Goal: Transaction & Acquisition: Purchase product/service

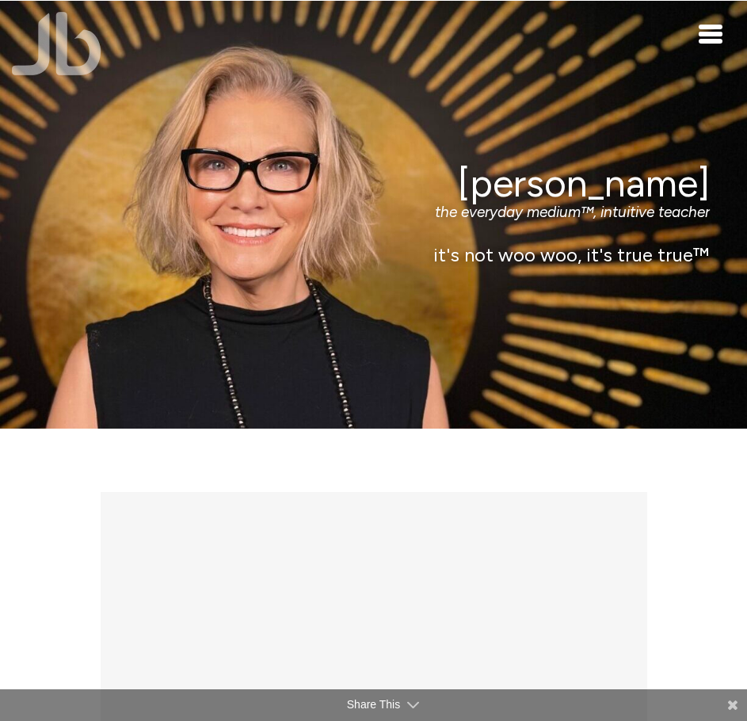
drag, startPoint x: 511, startPoint y: 6, endPoint x: 240, endPoint y: 115, distance: 291.7
click at [240, 115] on div "Jamie Butler the everyday medium™, intuitive teacher it's not woo woo, it's tru…" at bounding box center [373, 215] width 747 height 428
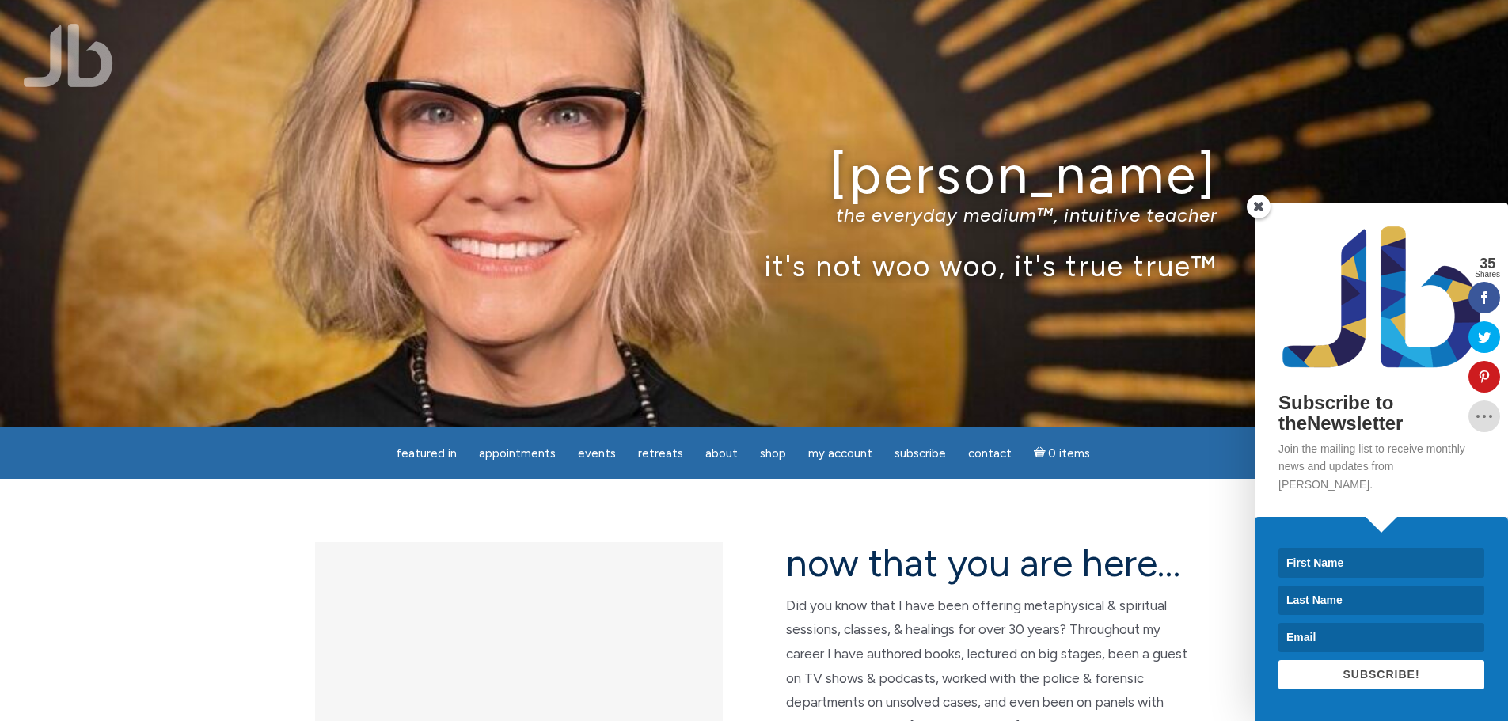
click at [746, 565] on input at bounding box center [1382, 563] width 206 height 29
type input "KIERSTIN"
type input "SPAIN"
click at [746, 642] on input at bounding box center [1382, 637] width 206 height 29
type input "kdarling1982@gmail.com"
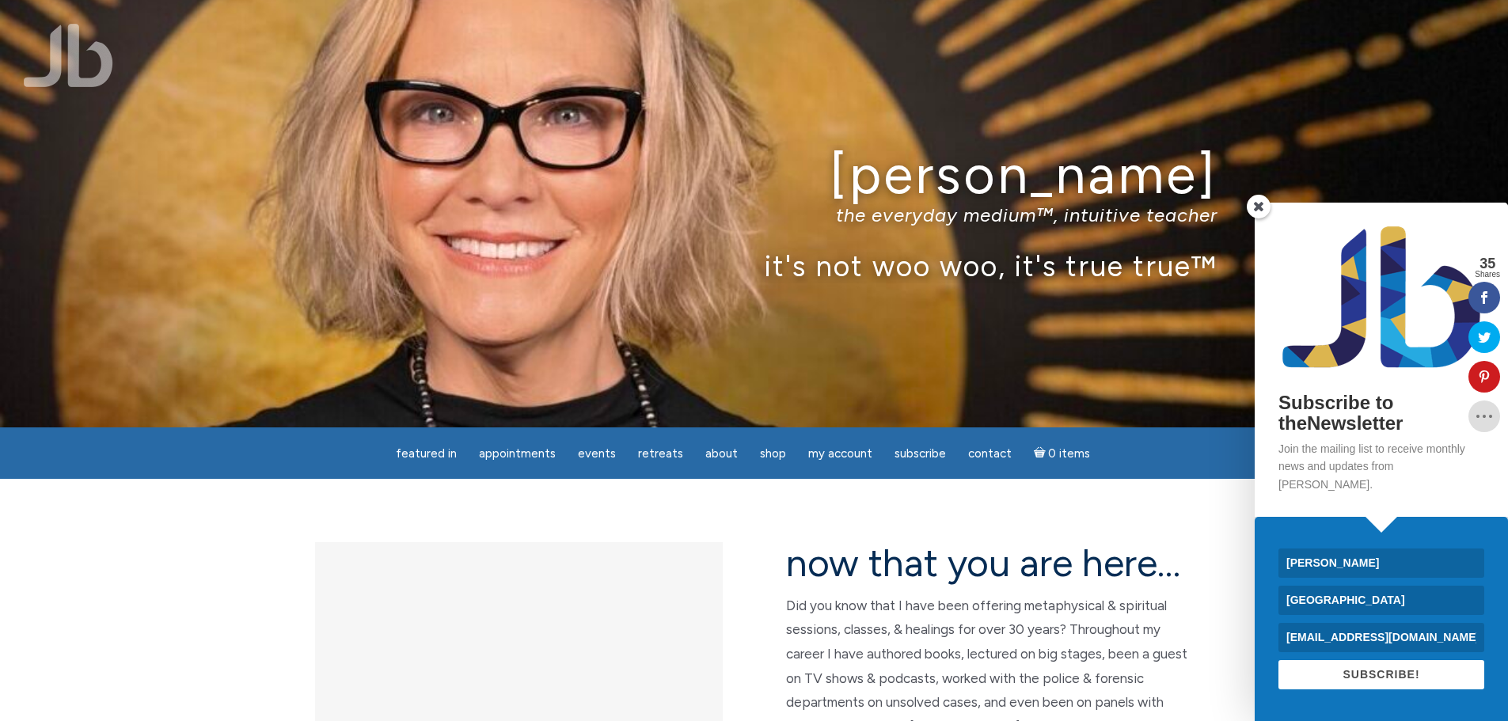
click at [746, 675] on span "SUBSCRIBE!" at bounding box center [1381, 674] width 77 height 13
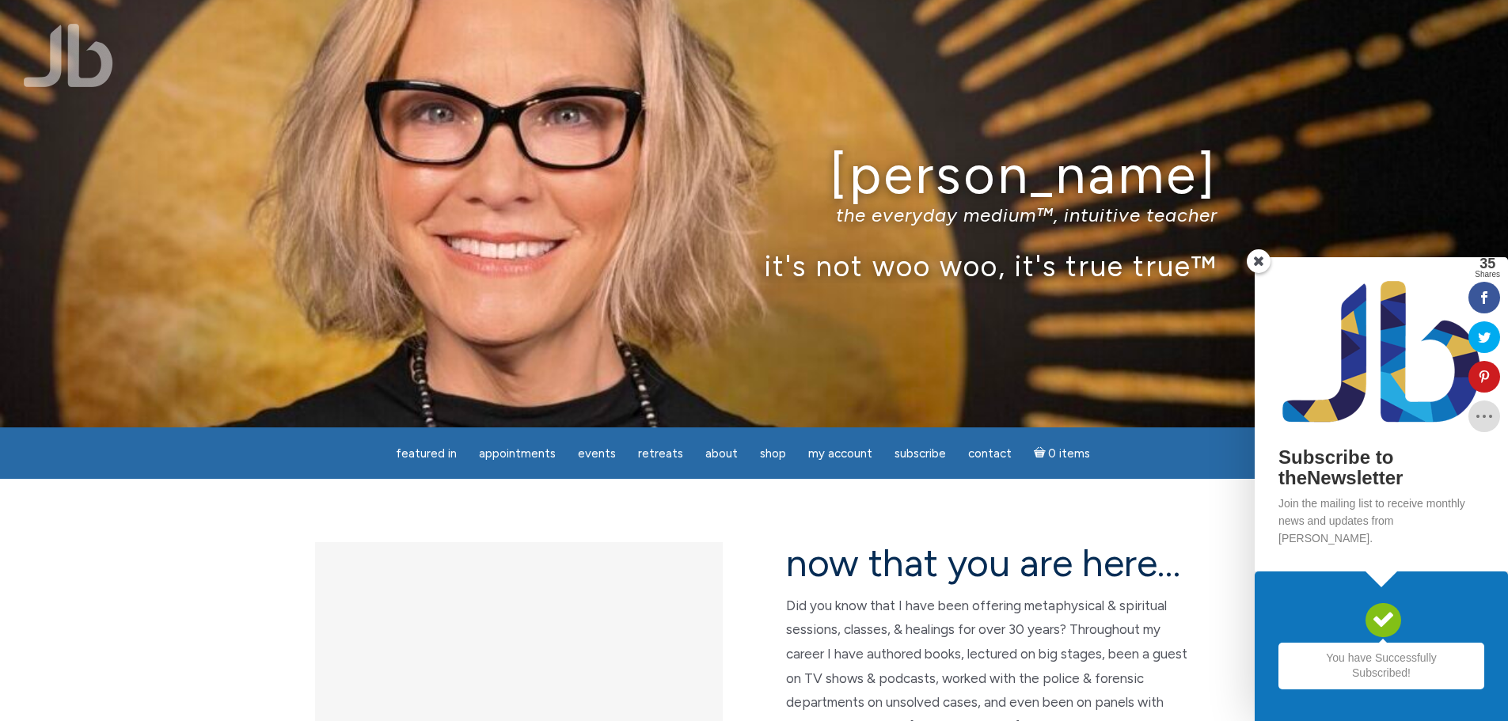
click at [746, 273] on span at bounding box center [1259, 261] width 24 height 24
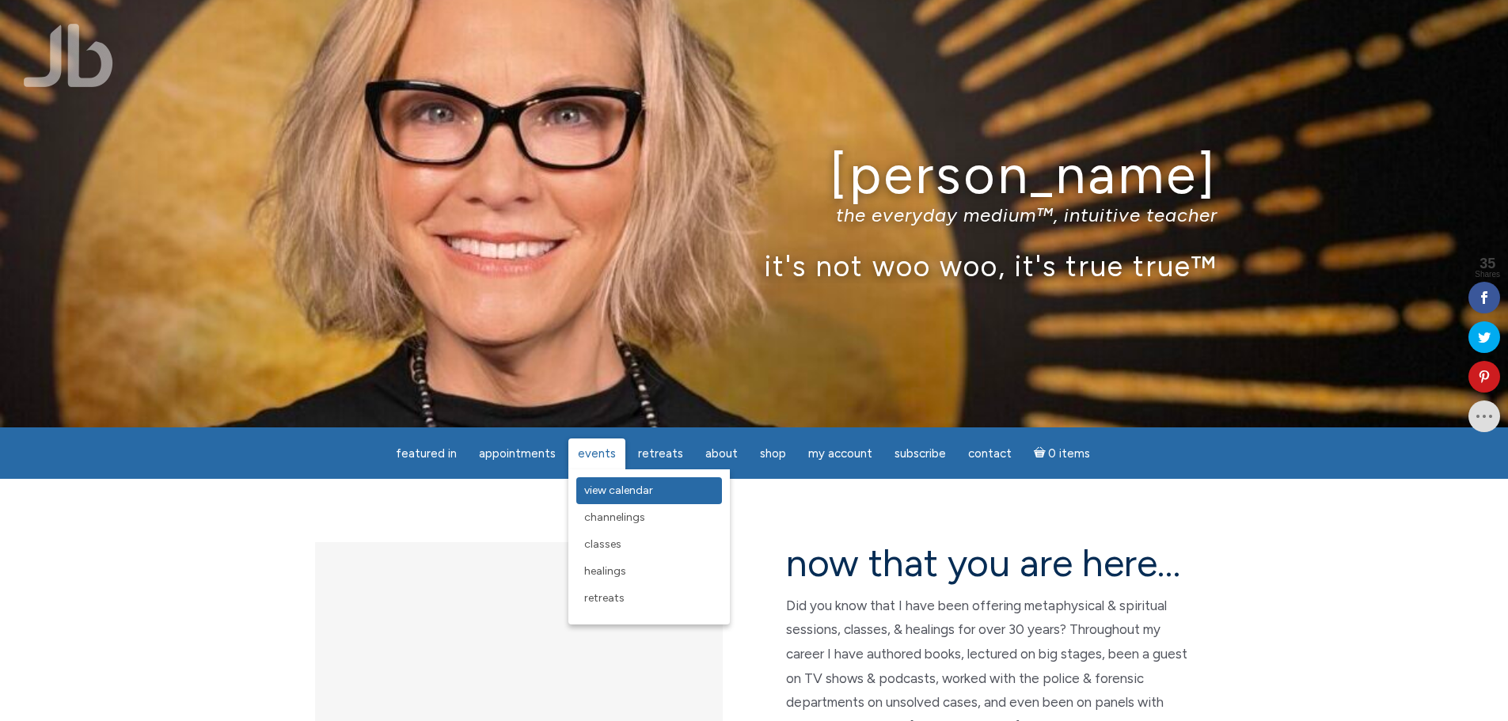
click at [606, 490] on span "View Calendar" at bounding box center [618, 490] width 69 height 13
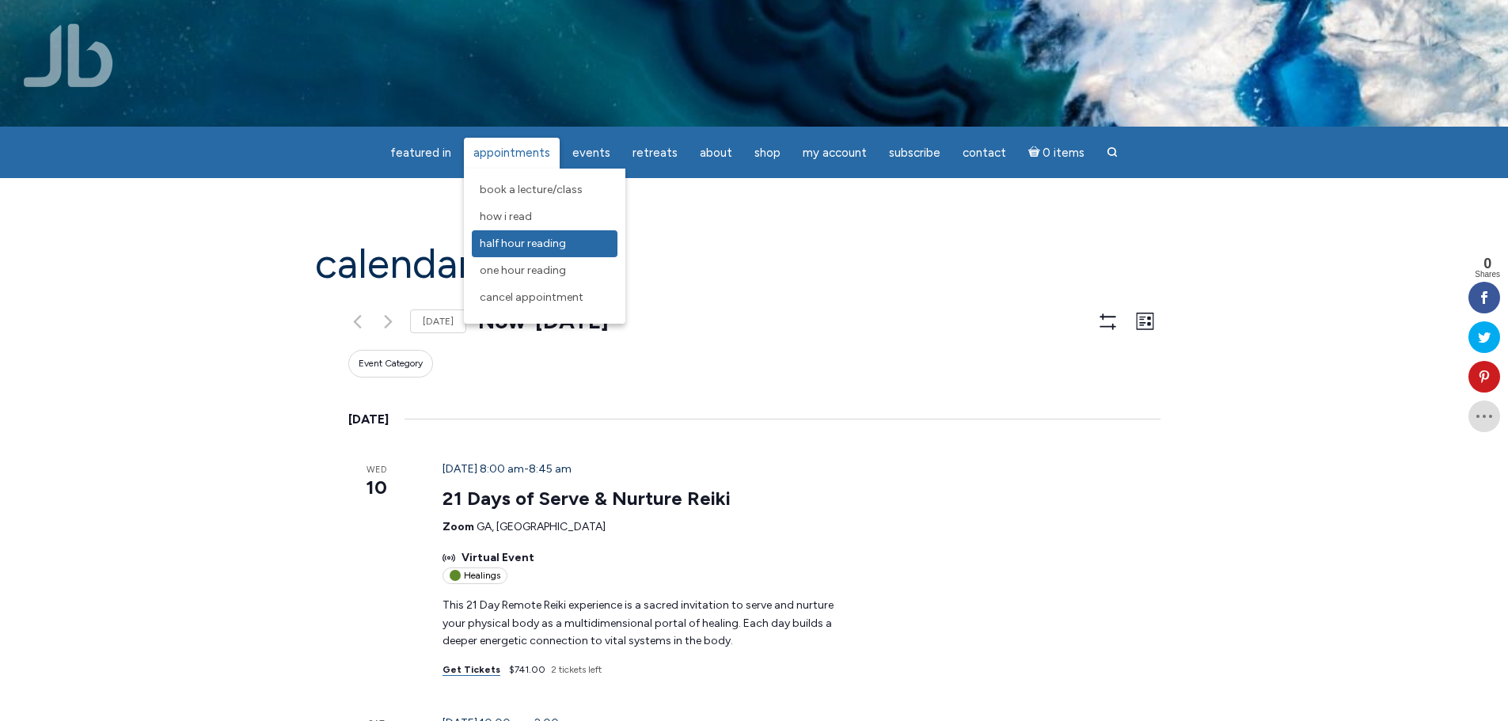
click at [526, 247] on span "Half Hour Reading" at bounding box center [523, 243] width 86 height 13
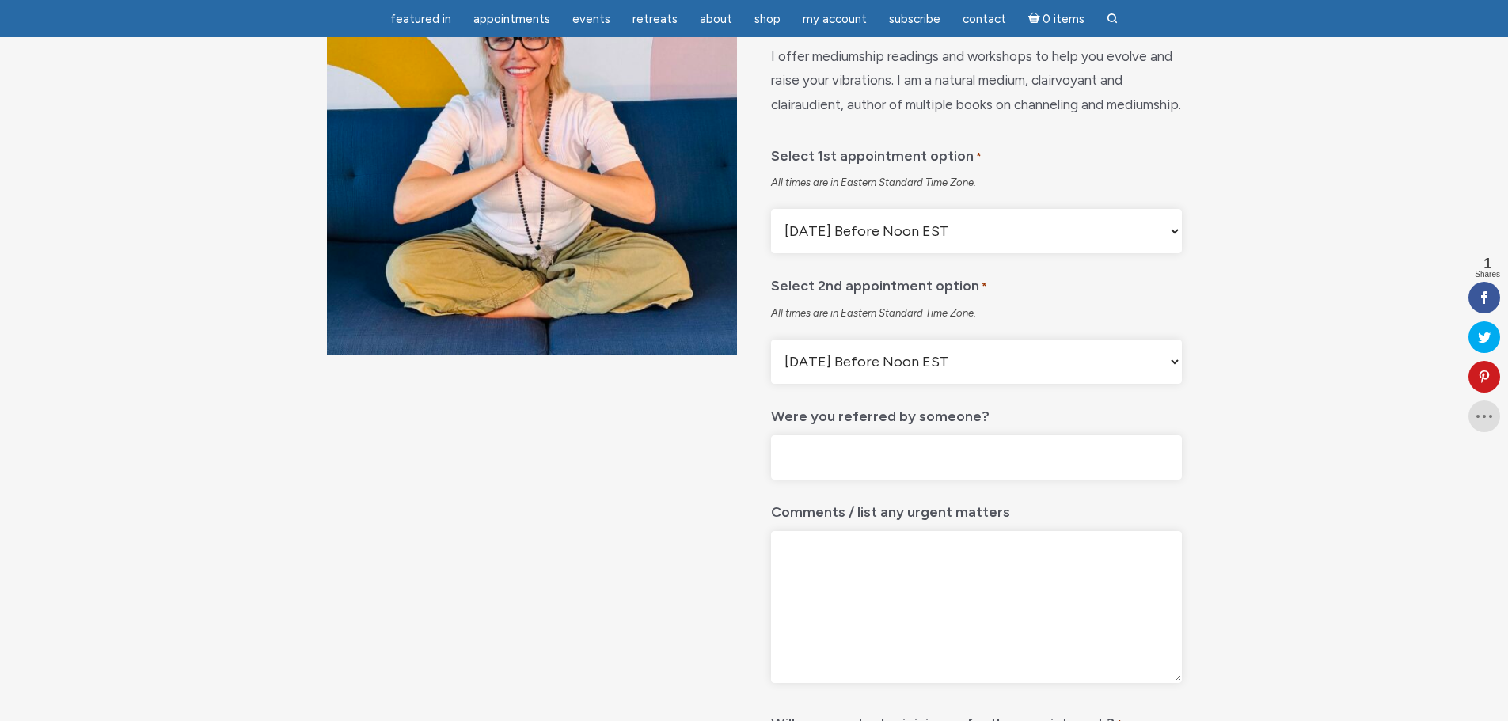
scroll to position [238, 0]
